Goal: Task Accomplishment & Management: Use online tool/utility

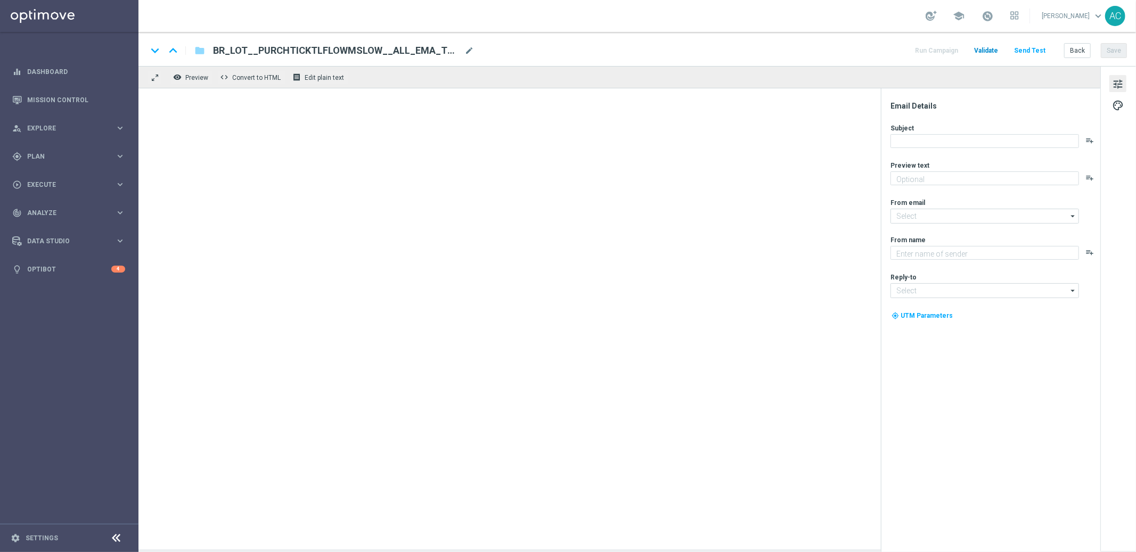
type textarea "Só hoje: leve 3 bilhetes pagando apenas 2!"
type textarea "[DOMAIN_NAME]"
type input "[EMAIL_ADDRESS][DOMAIN_NAME]"
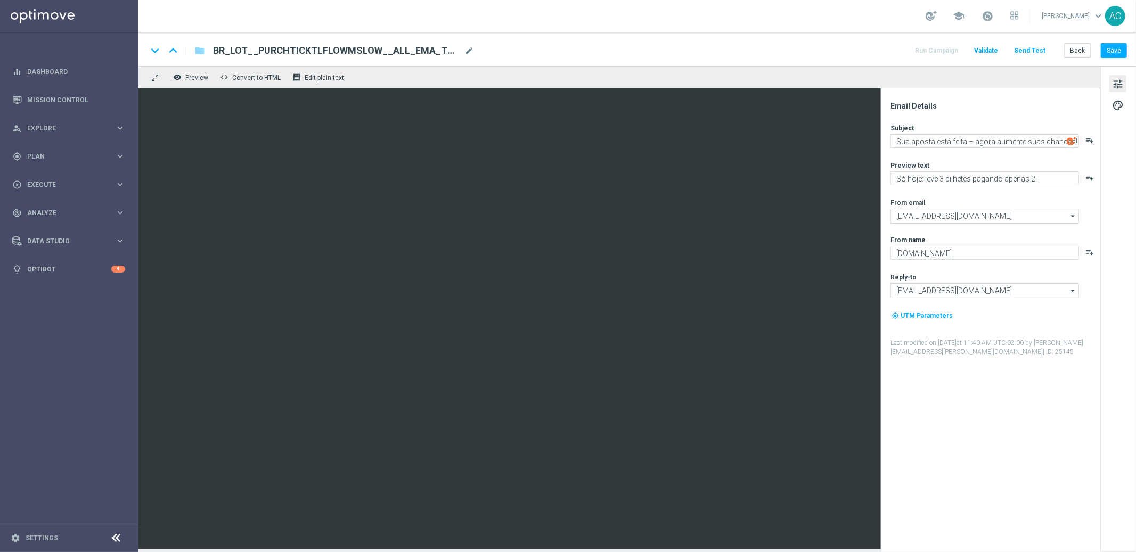
click at [1114, 83] on span "tune" at bounding box center [1118, 84] width 12 height 14
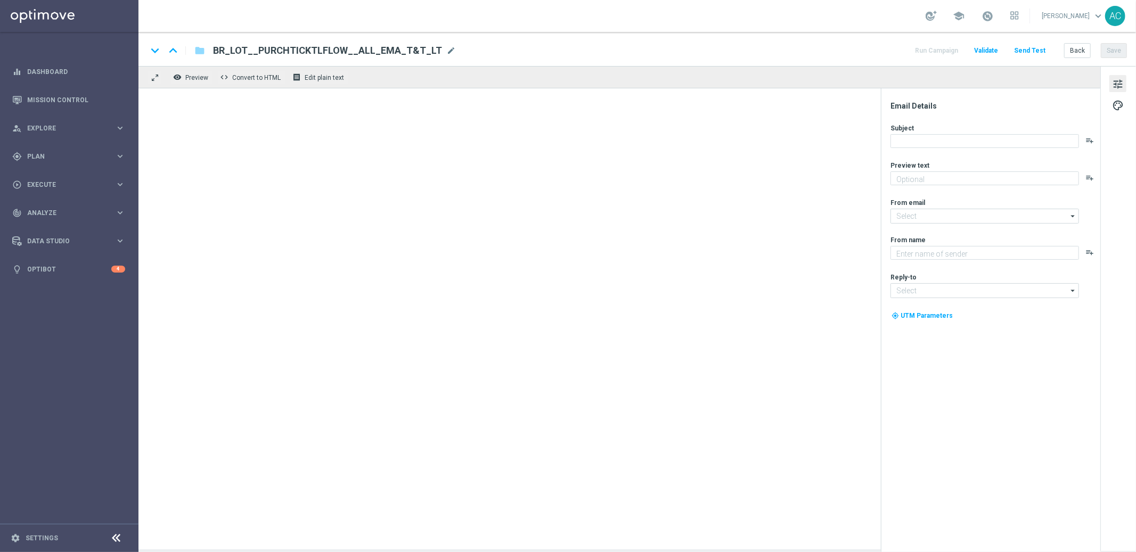
type textarea "Só hoje: leve 3 bilhetes pagando apenas 2!"
type textarea "[DOMAIN_NAME]"
type input "[EMAIL_ADDRESS][DOMAIN_NAME]"
type textarea "Só hoje: leve 3 bilhetes pagando apenas 2!"
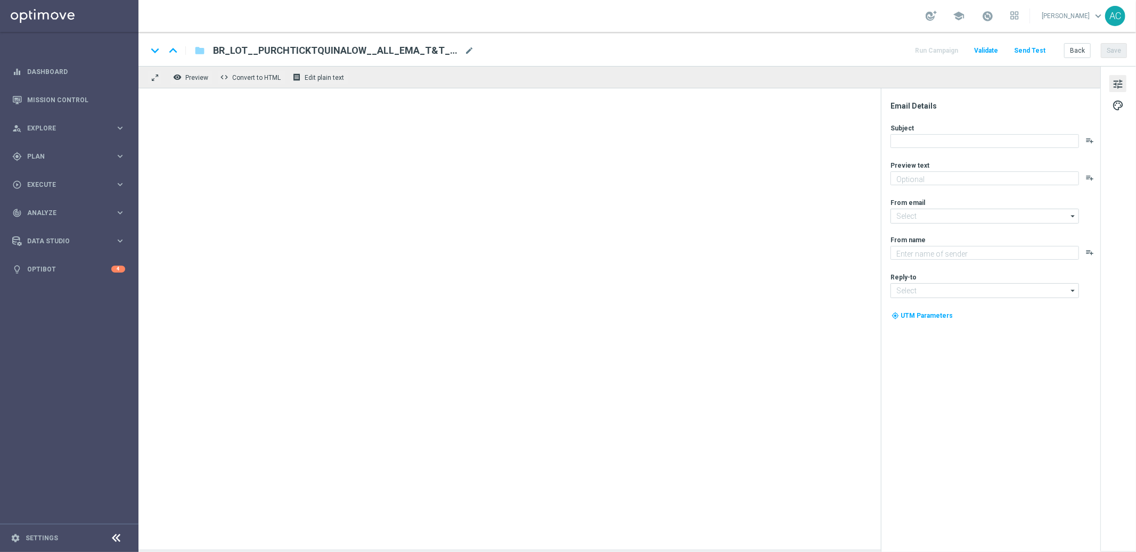
type textarea "[DOMAIN_NAME]"
type input "[EMAIL_ADDRESS][DOMAIN_NAME]"
